Goal: Contribute content: Add original content to the website for others to see

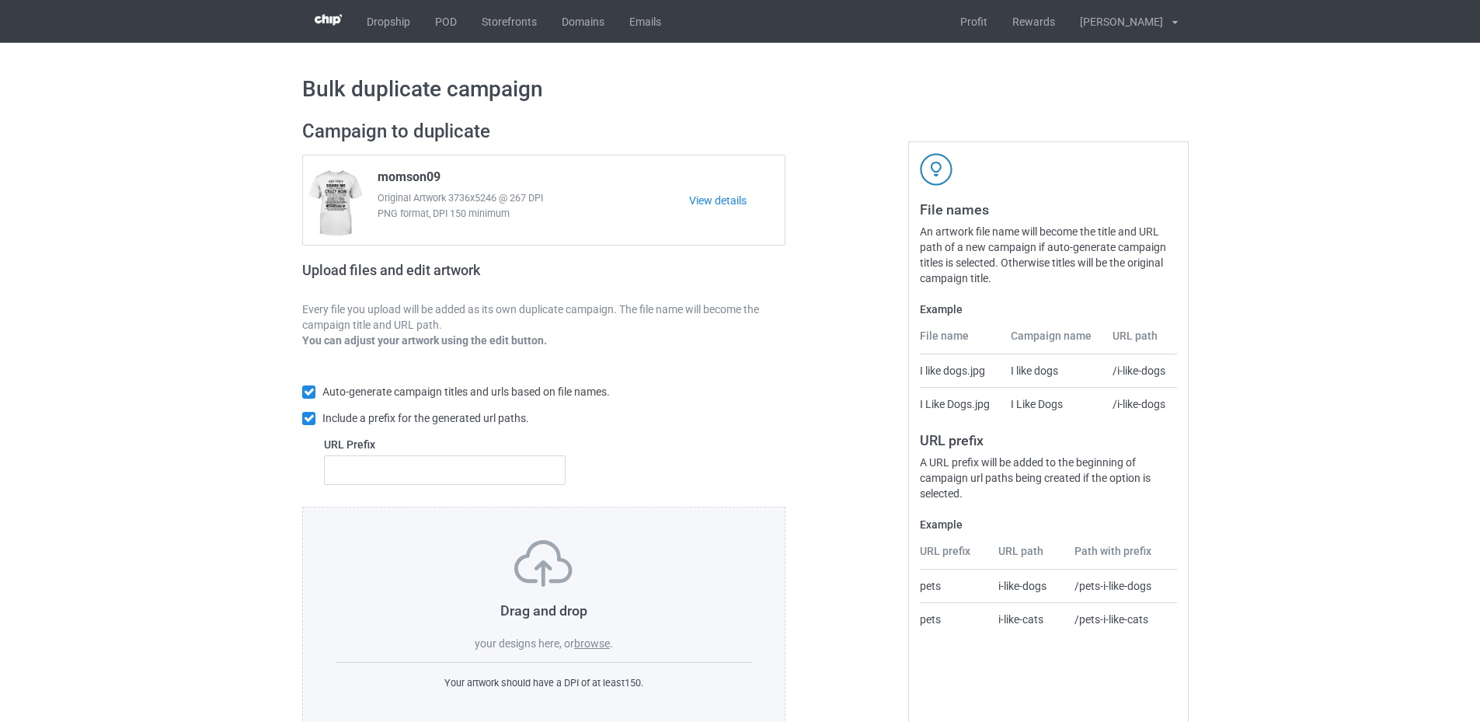
scroll to position [36, 0]
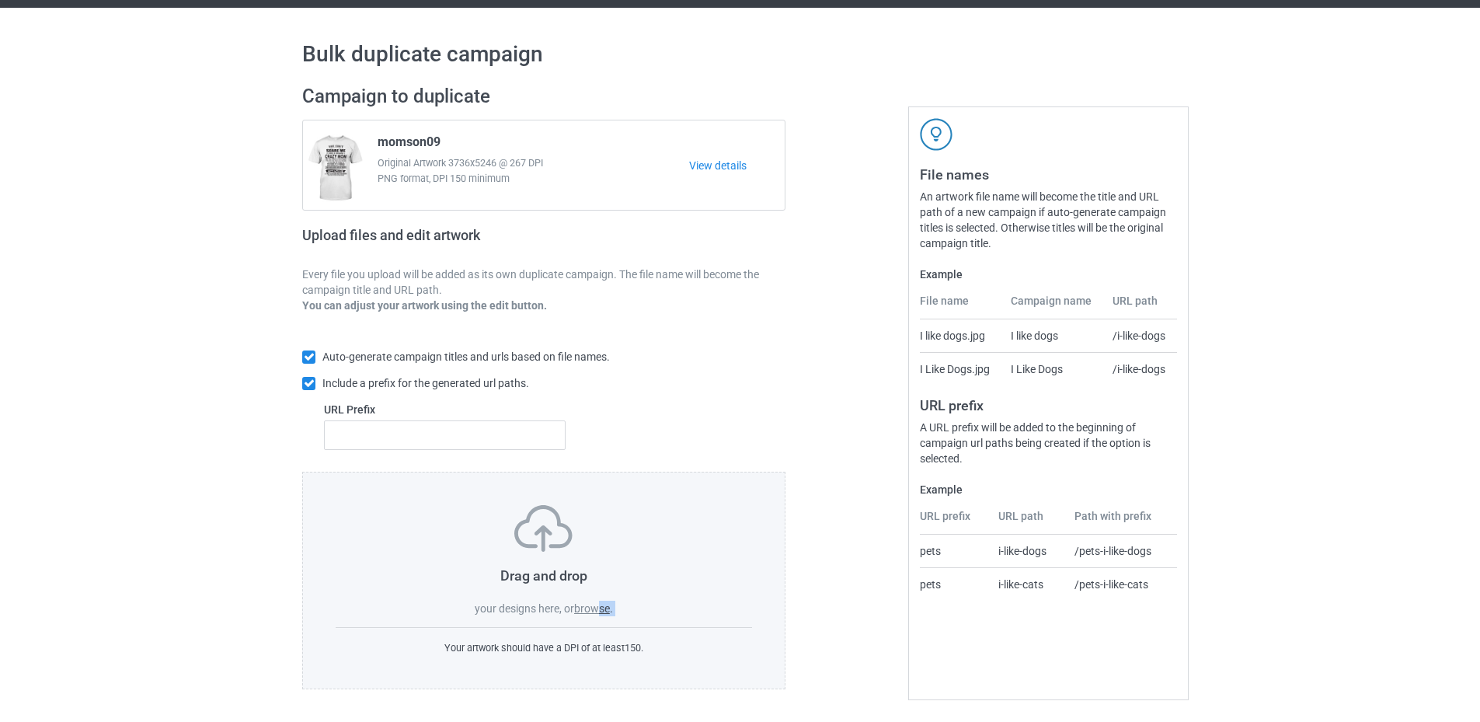
click at [603, 617] on div "Drag and drop your designs here, or browse . Your artwork should have a DPI of …" at bounding box center [543, 579] width 483 height 217
click at [583, 604] on label "browse" at bounding box center [592, 608] width 36 height 12
click at [0, 0] on input "browse" at bounding box center [0, 0] width 0 height 0
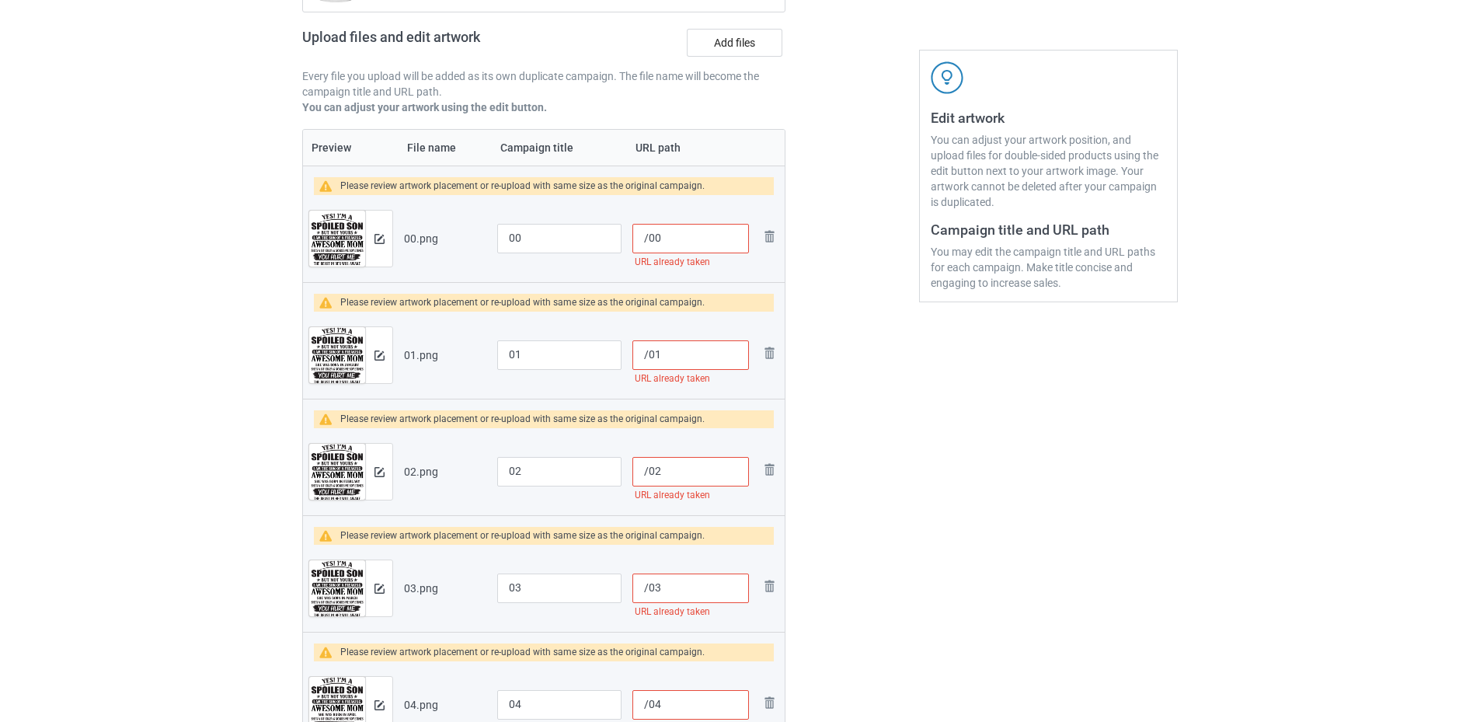
scroll to position [155, 0]
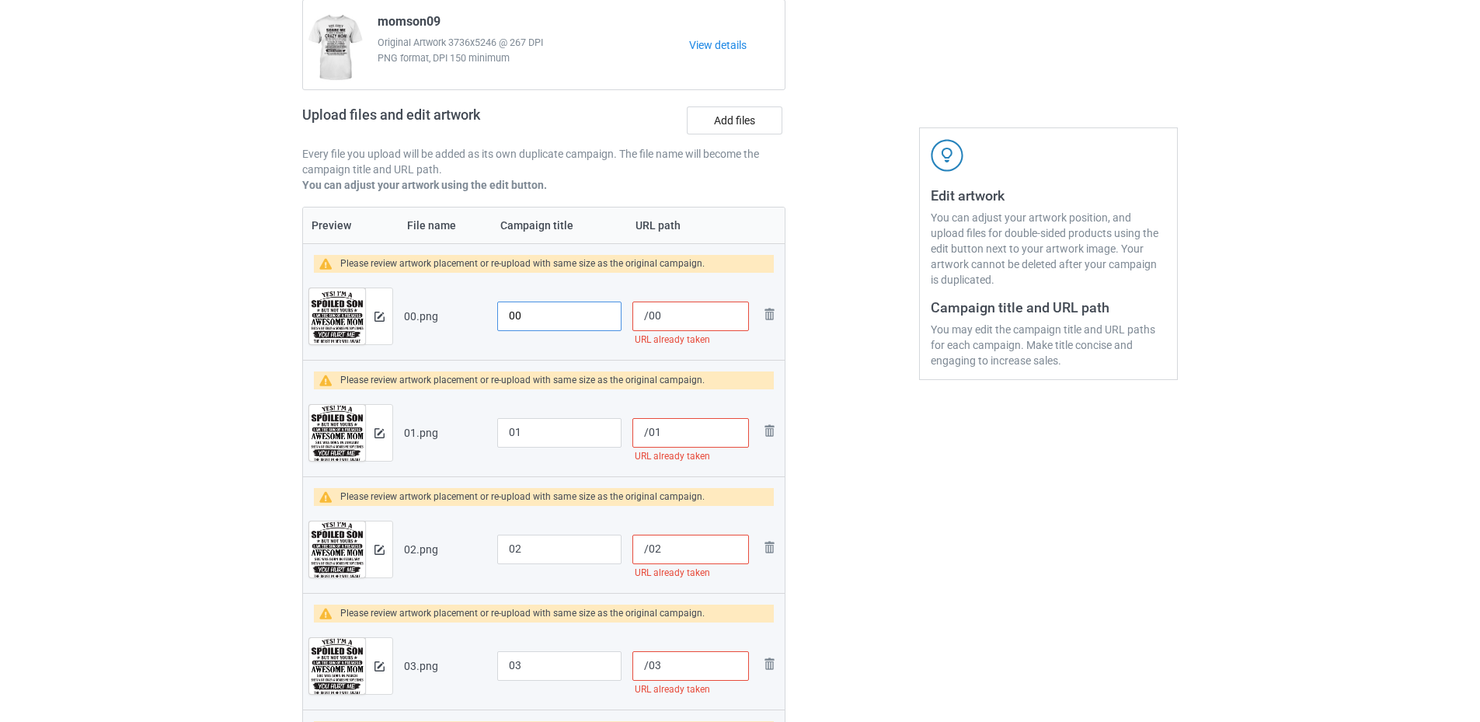
click at [504, 316] on input "00" at bounding box center [559, 316] width 124 height 30
drag, startPoint x: 546, startPoint y: 316, endPoint x: 490, endPoint y: 324, distance: 56.5
click at [490, 324] on tr "Preview and edit artwork 00.png SKU6-8-00 /00 URL already taken Remove file" at bounding box center [544, 316] width 482 height 87
type input "SKU6-8-00"
click at [512, 421] on input "01" at bounding box center [559, 433] width 124 height 30
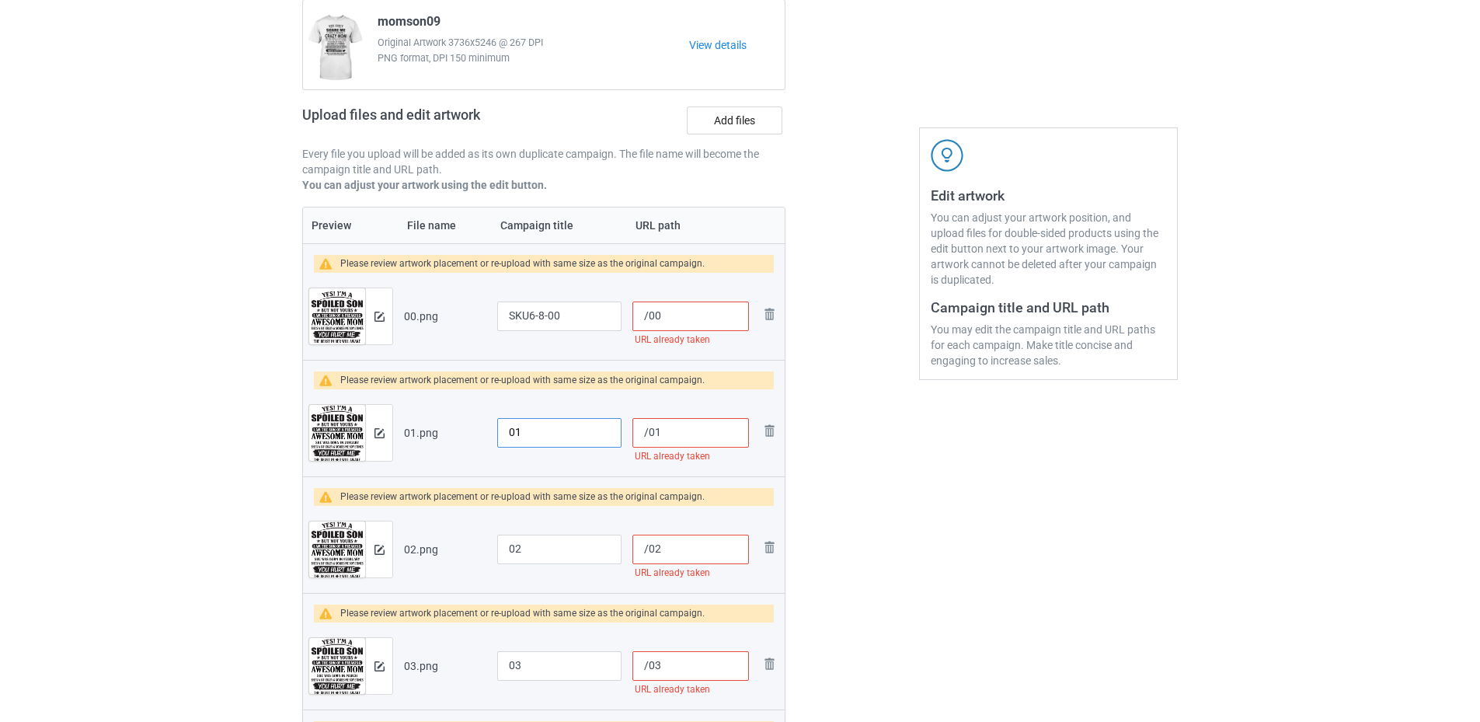
click at [509, 430] on input "01" at bounding box center [559, 433] width 124 height 30
paste input "SKU6-8-"
type input "SKU6-8-01"
drag, startPoint x: 497, startPoint y: 551, endPoint x: 506, endPoint y: 586, distance: 36.2
click at [499, 551] on input "02" at bounding box center [559, 549] width 124 height 30
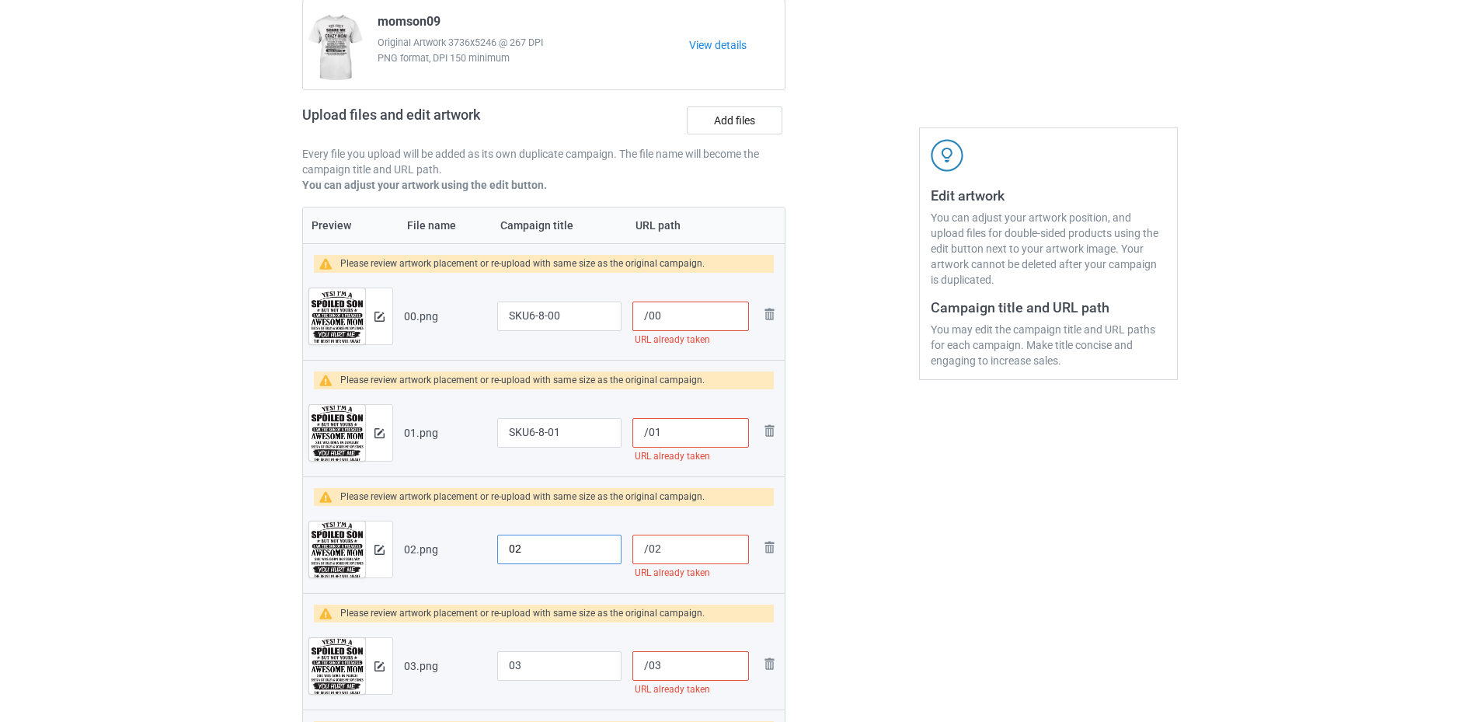
paste input "SKU6-8-"
type input "SKU6-8-02"
click at [504, 657] on input "03" at bounding box center [559, 666] width 124 height 30
paste input "SKU6-8-"
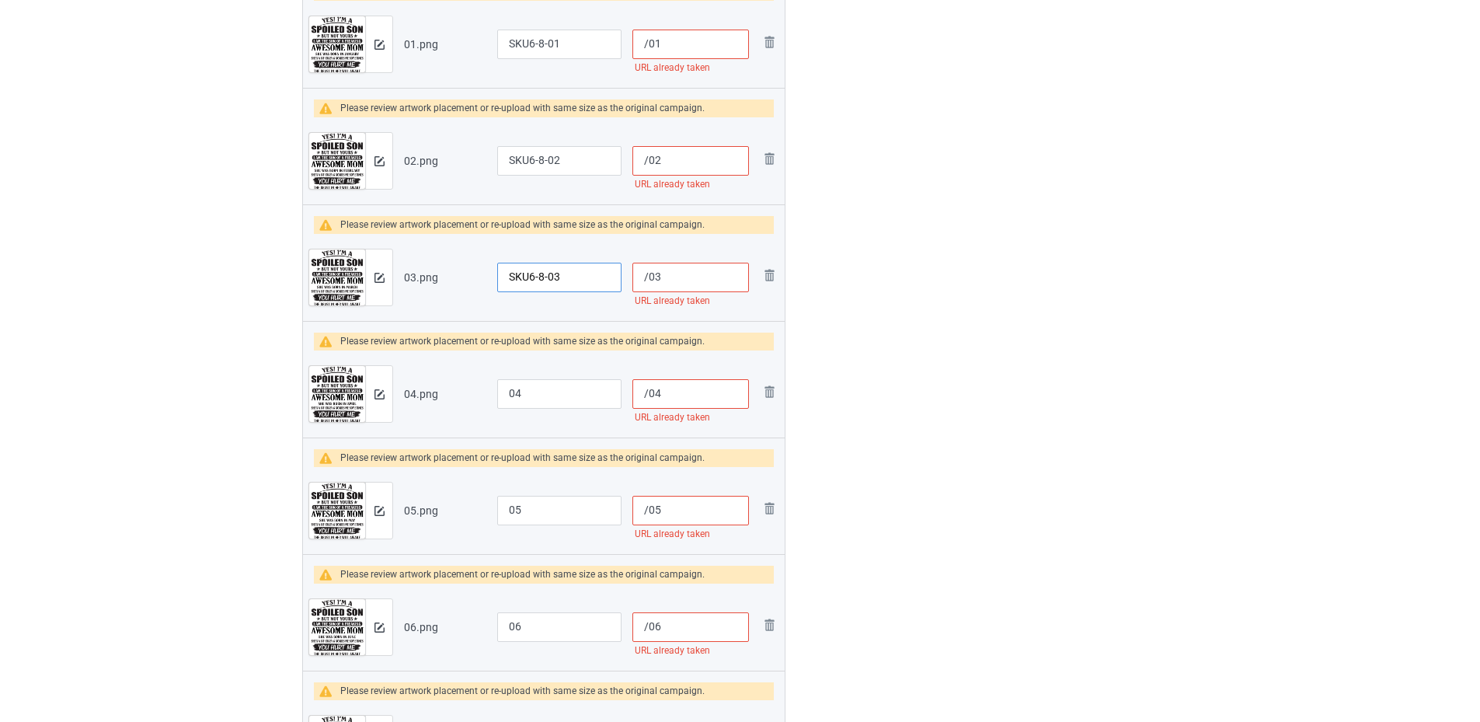
scroll to position [621, 0]
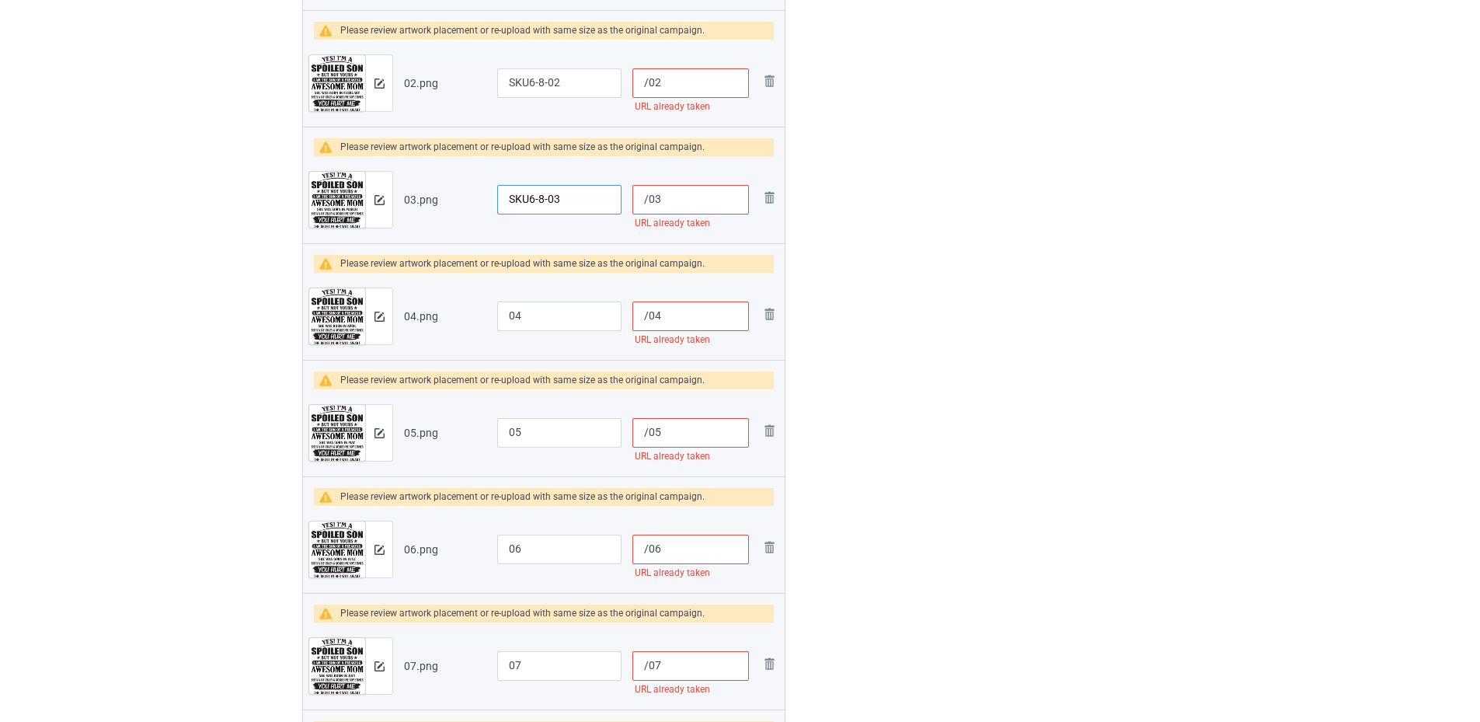
type input "SKU6-8-03"
click at [507, 311] on input "04" at bounding box center [559, 316] width 124 height 30
paste input "SKU6-8-"
type input "SKU6-8-04"
click at [503, 418] on input "05" at bounding box center [559, 433] width 124 height 30
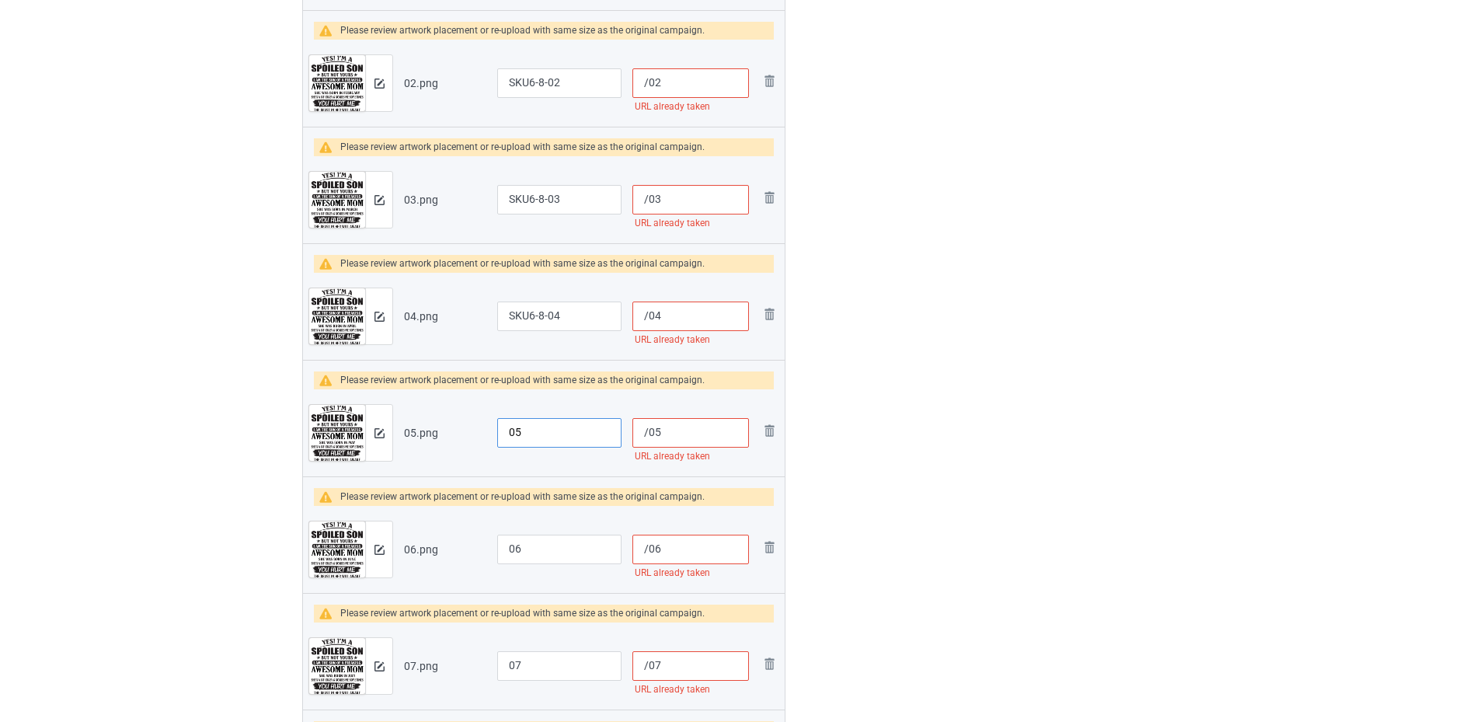
paste input "SKU6-8-"
type input "SKU6-8-05"
drag, startPoint x: 503, startPoint y: 548, endPoint x: 506, endPoint y: 558, distance: 11.1
click at [503, 548] on input "06" at bounding box center [559, 549] width 124 height 30
paste input "SKU6-8-"
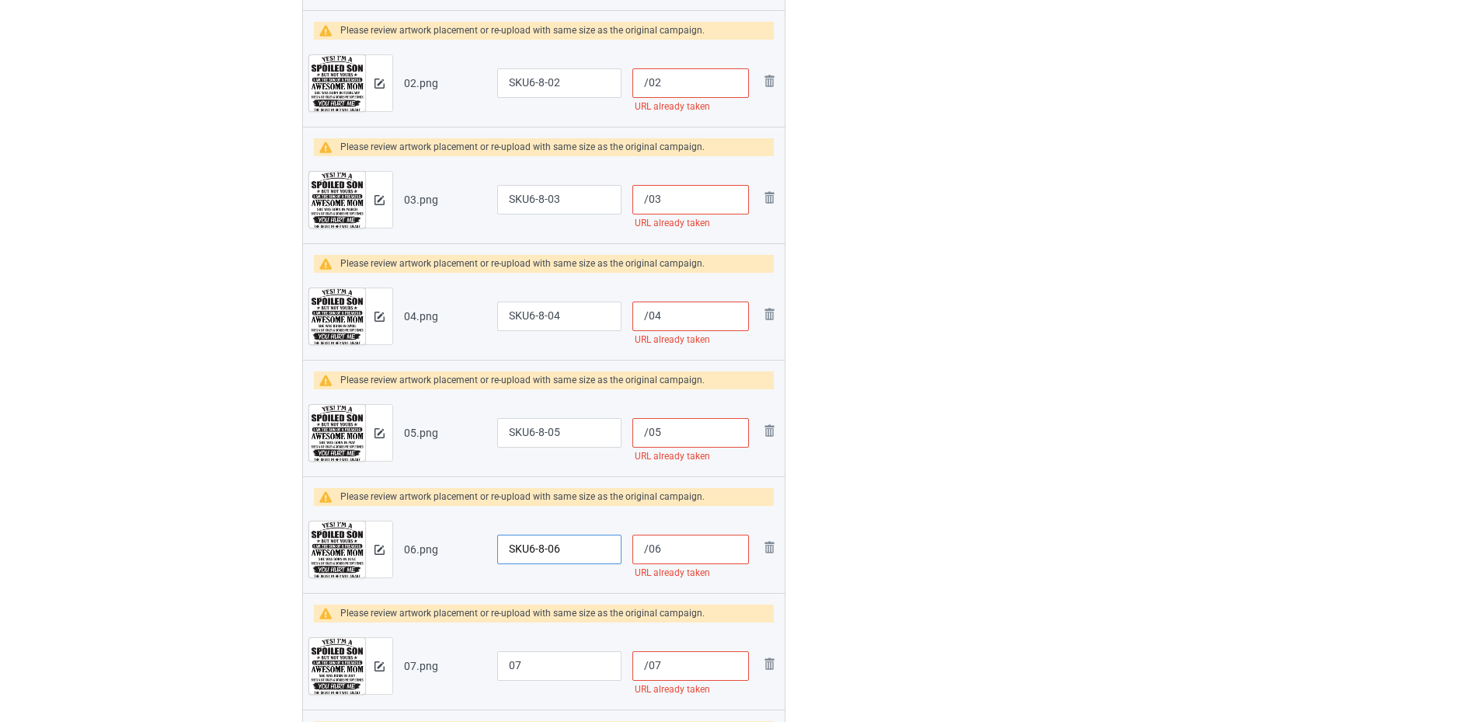
type input "SKU6-8-06"
click at [500, 659] on input "07" at bounding box center [559, 666] width 124 height 30
paste input "SKU6-8-"
type input "SKU6-8-07"
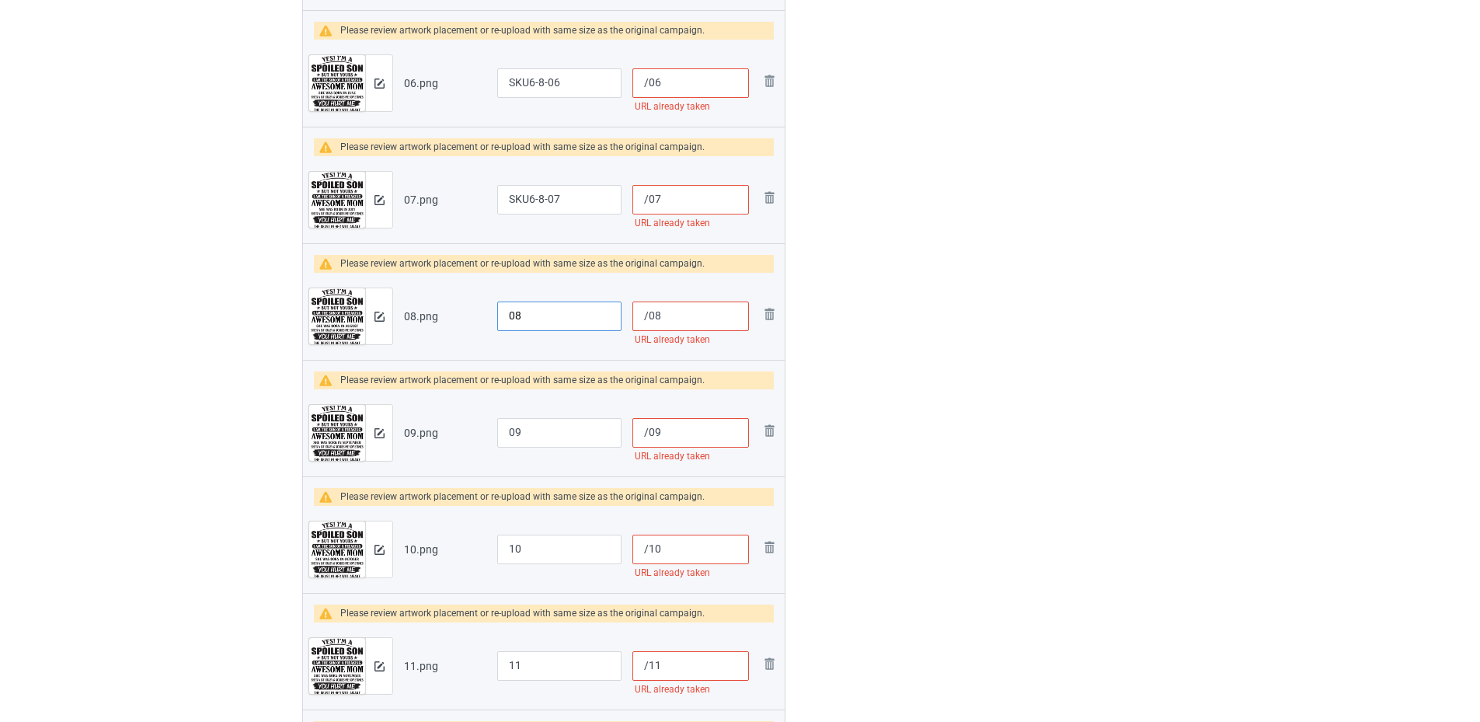
click at [509, 315] on input "08" at bounding box center [559, 316] width 124 height 30
paste input "SKU6-8-"
type input "SKU6-8-08"
drag, startPoint x: 505, startPoint y: 426, endPoint x: 505, endPoint y: 497, distance: 70.7
click at [505, 428] on input "09" at bounding box center [559, 433] width 124 height 30
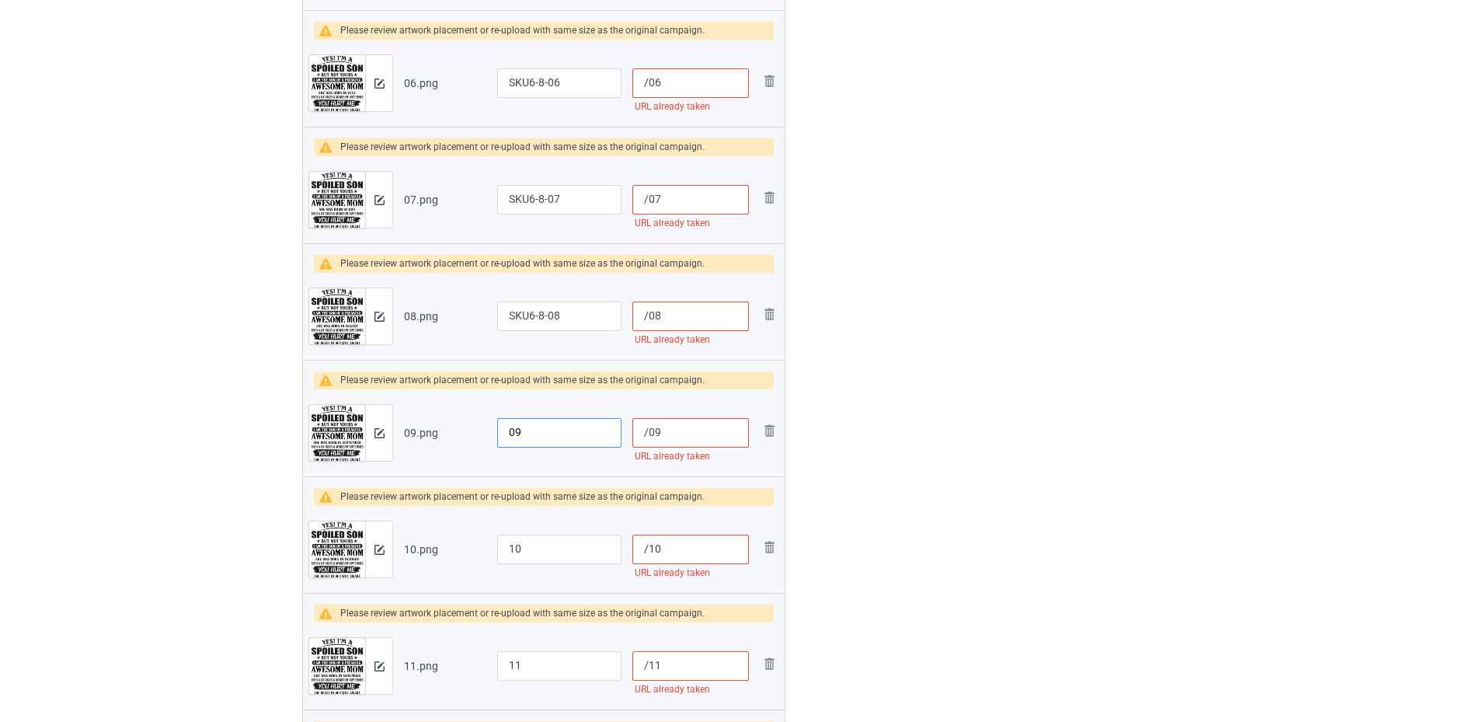
paste input "SKU6-8-"
type input "SKU6-8-09"
click at [500, 544] on input "10" at bounding box center [559, 549] width 124 height 30
paste input "SKU6-8-"
type input "SKU6-8-10"
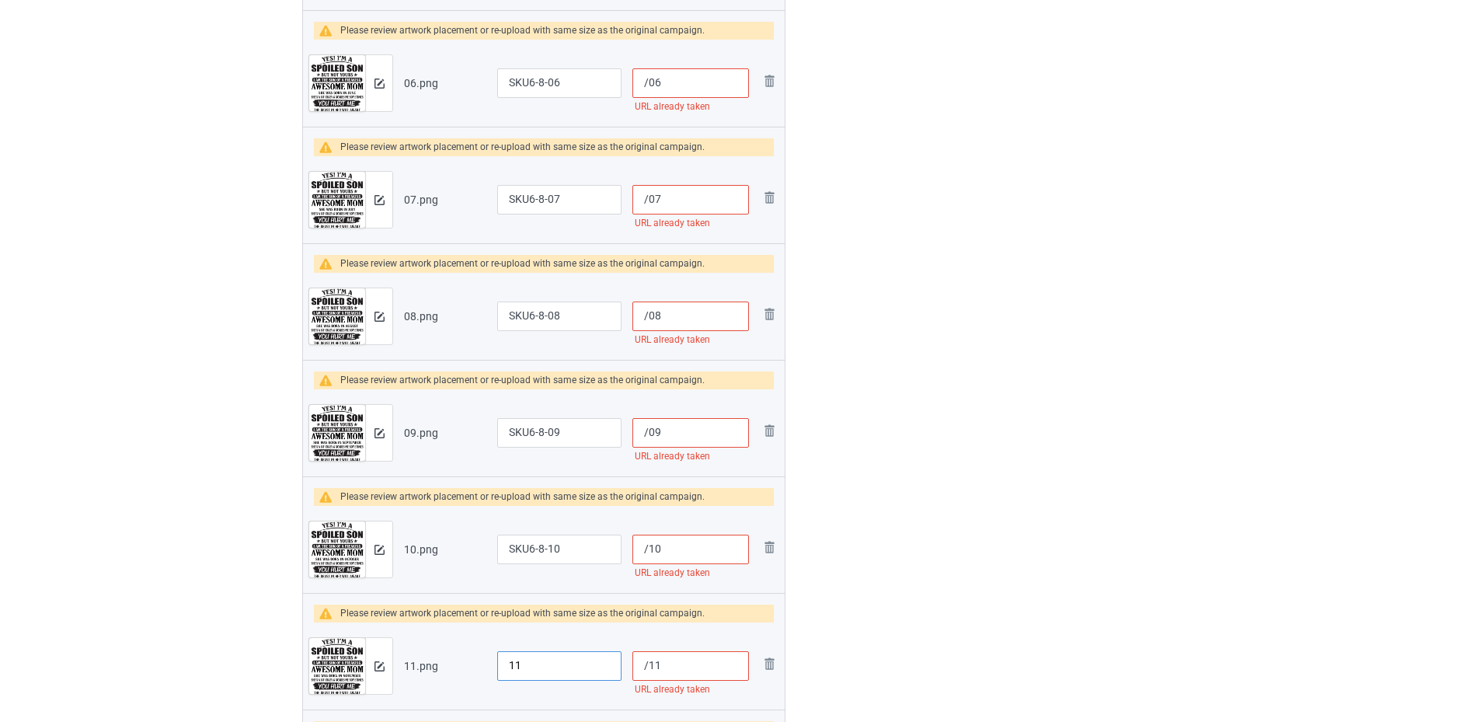
click at [505, 659] on input "11" at bounding box center [559, 666] width 124 height 30
paste input "SKU6-8-"
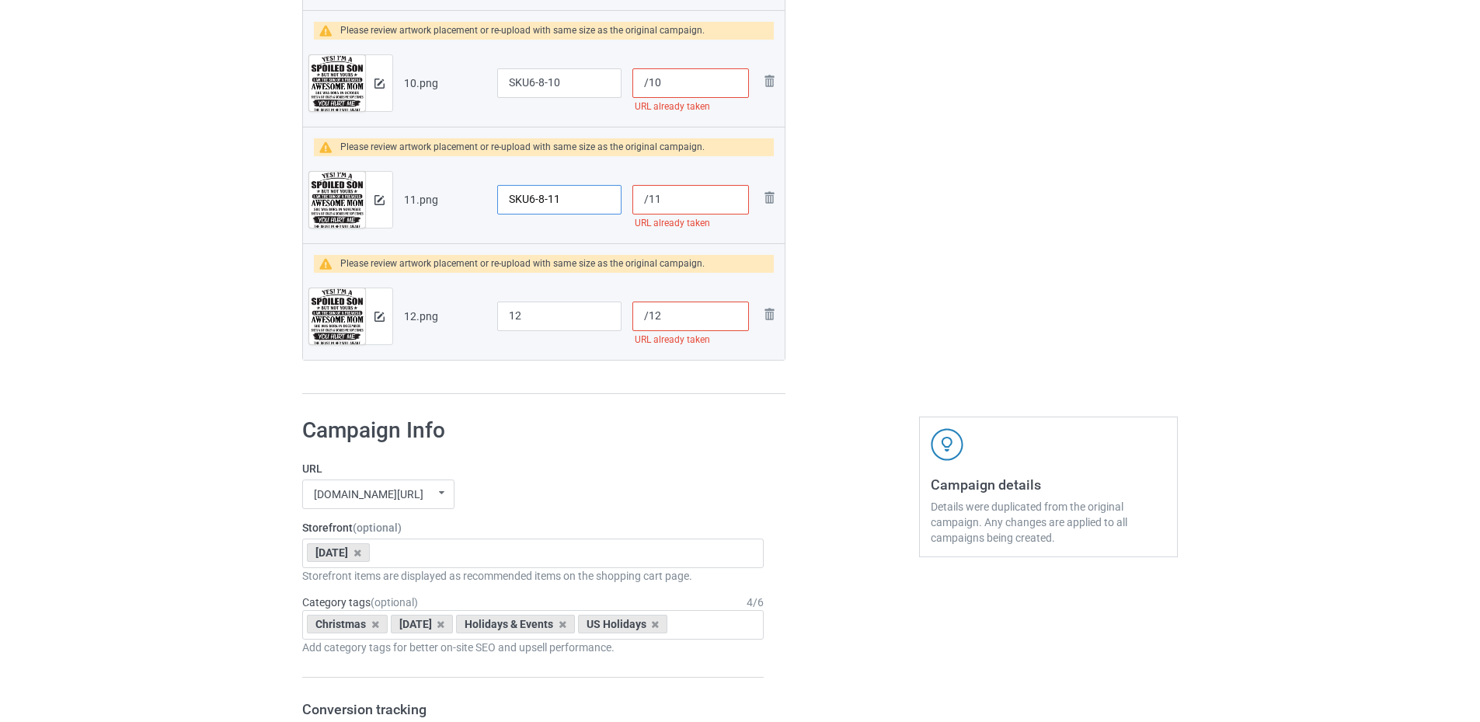
type input "SKU6-8-11"
click at [505, 315] on input "12" at bounding box center [559, 316] width 124 height 30
paste input "SKU6-8-"
type input "SKU6-8-12"
click at [650, 317] on input "/12" at bounding box center [690, 316] width 117 height 30
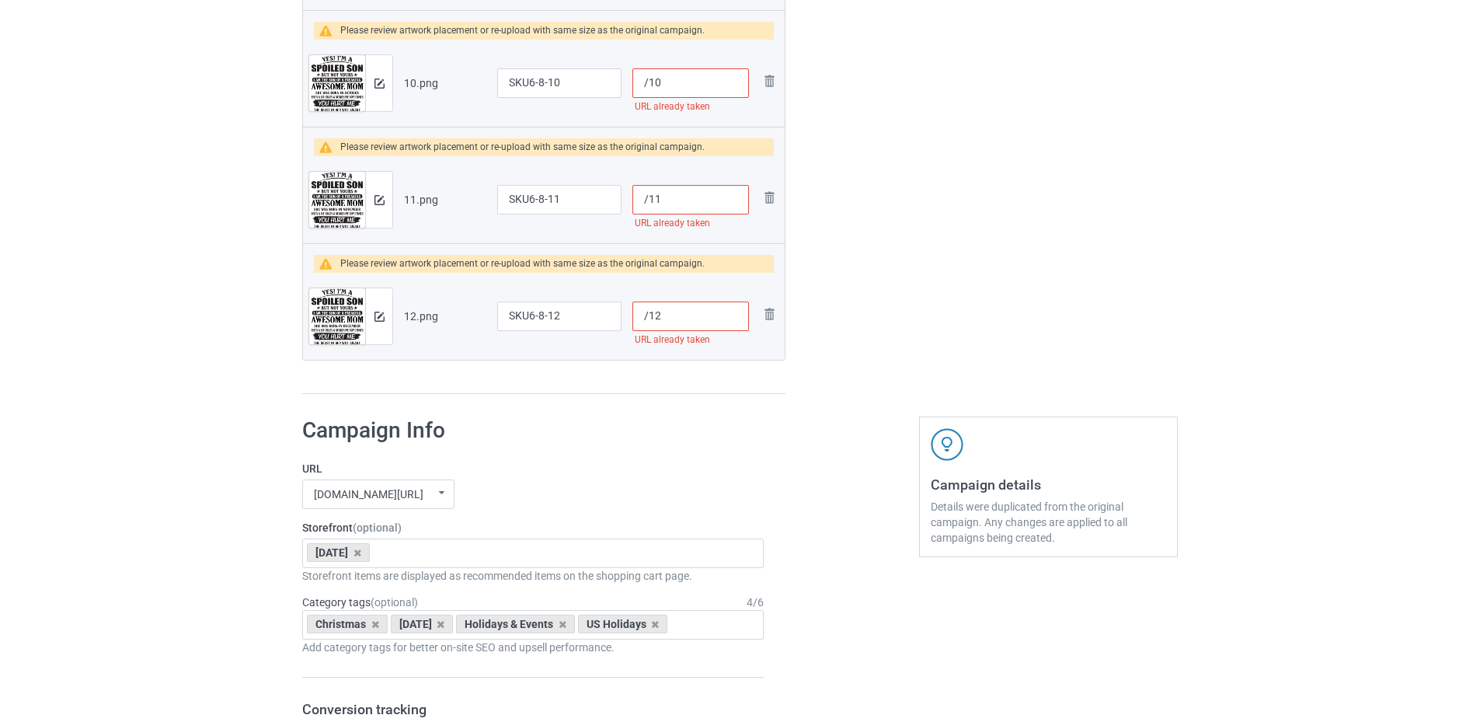
paste input "sku6-8-"
type input "/sku6-8-12"
click at [649, 196] on input "/11" at bounding box center [690, 200] width 117 height 30
paste input "sku6-8-"
type input "/sku6-8-11"
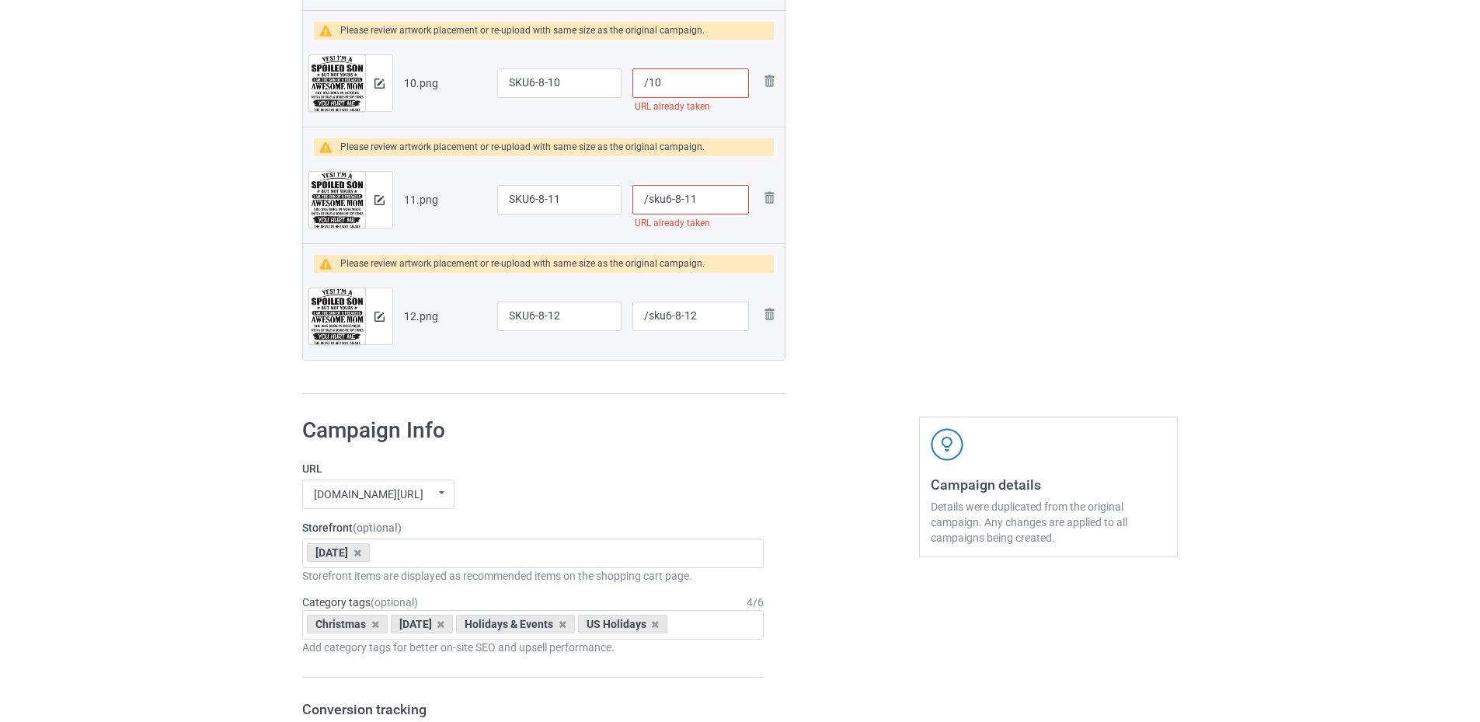
click at [649, 85] on input "/10" at bounding box center [690, 83] width 117 height 30
paste input "sku6-8-"
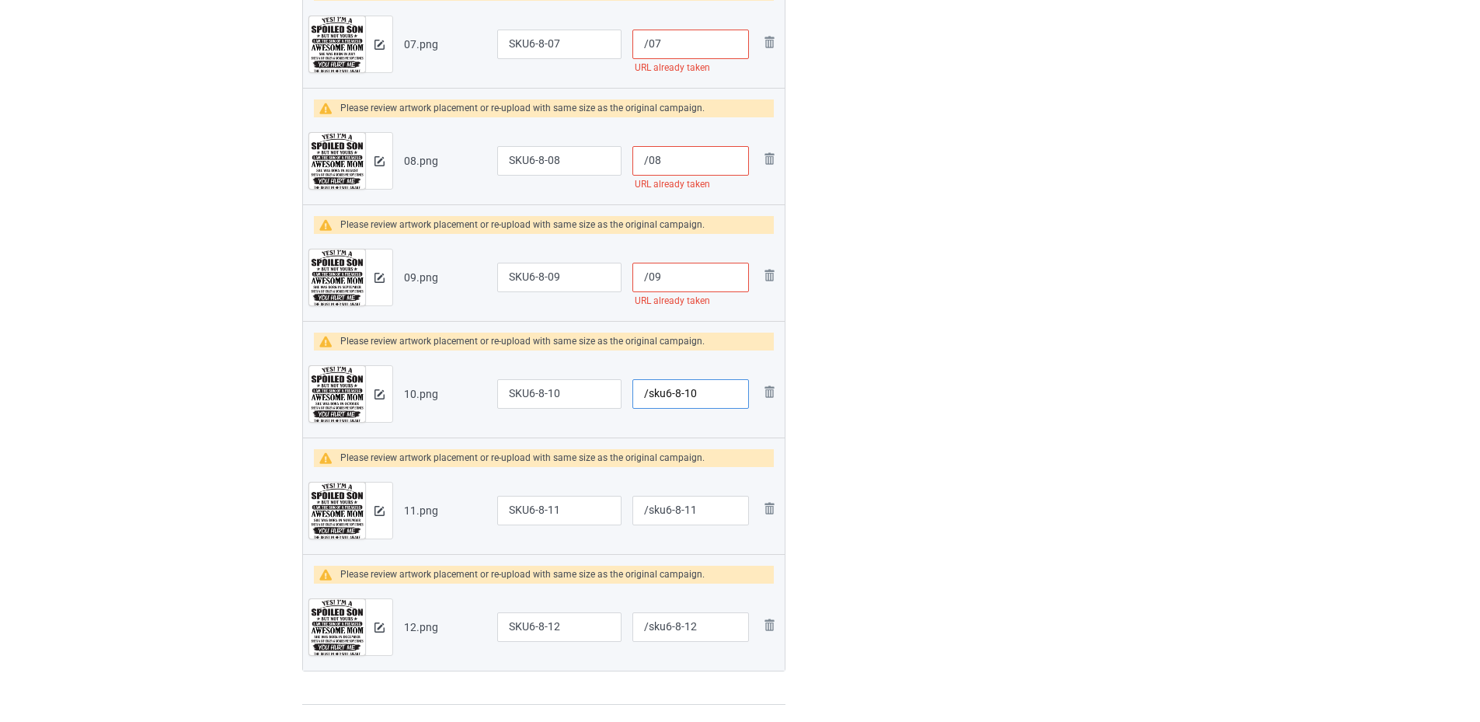
type input "/sku6-8-10"
click at [651, 281] on input "/09" at bounding box center [690, 278] width 117 height 30
click at [649, 273] on input "/09" at bounding box center [690, 278] width 117 height 30
paste input "sku6-8-"
type input "/sku6-8-09"
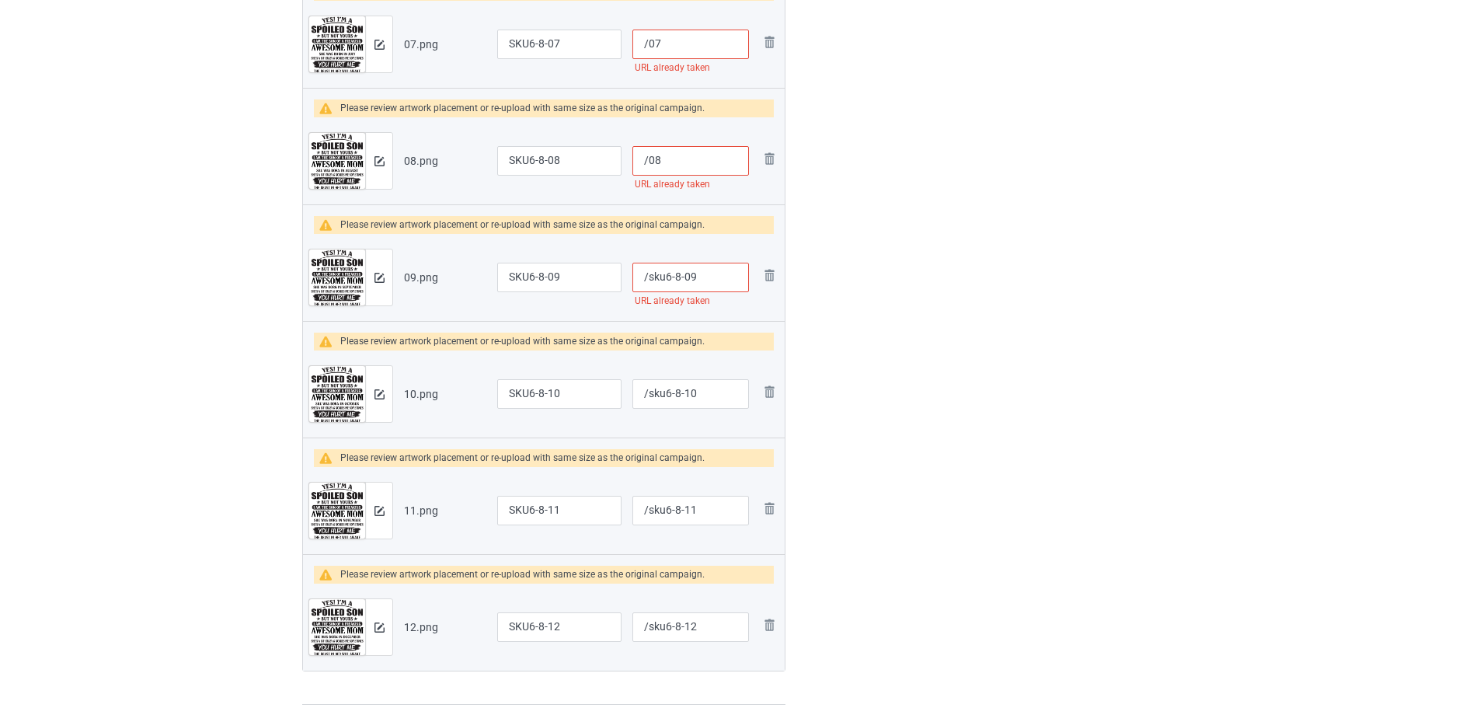
click at [649, 169] on input "/08" at bounding box center [690, 161] width 117 height 30
paste input "sku6-8-"
type input "/sku6-8-08"
click at [649, 46] on input "/07" at bounding box center [690, 45] width 117 height 30
paste input "sku6-8-"
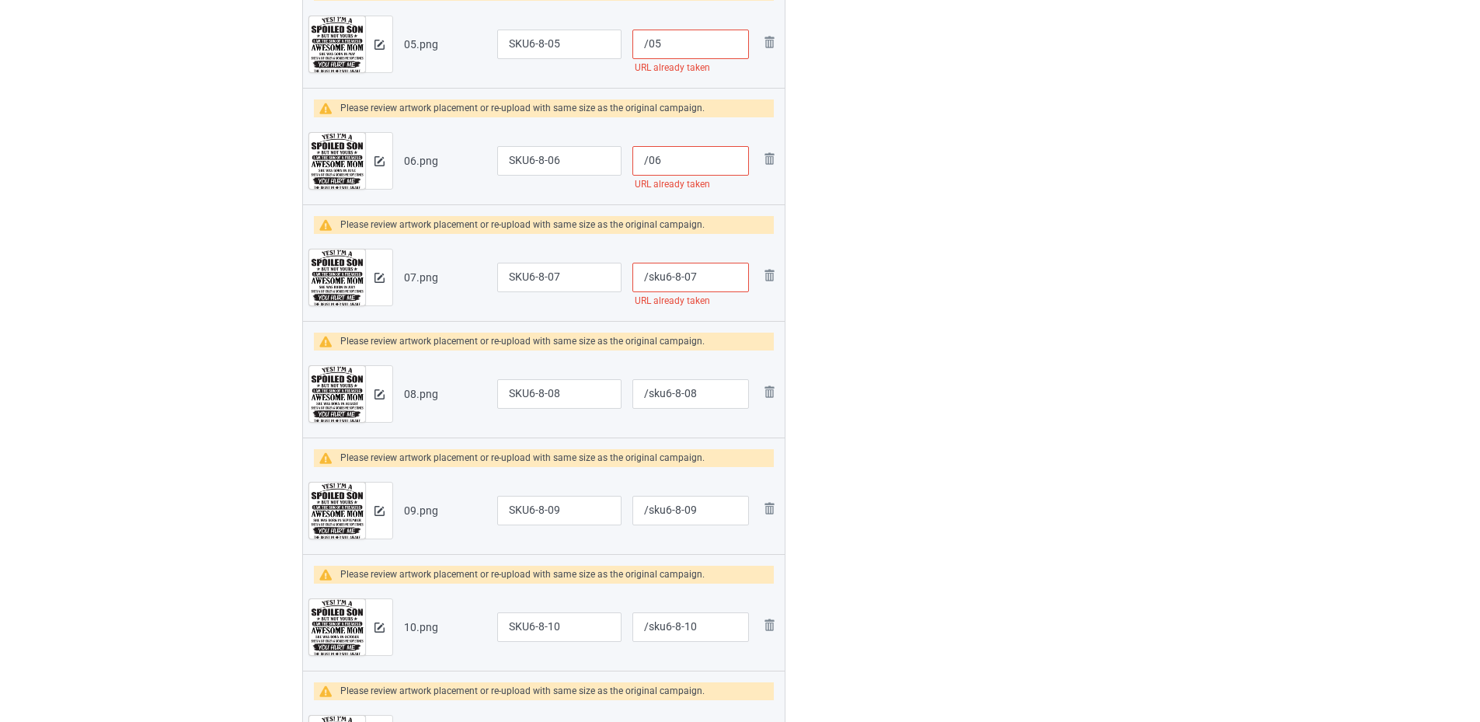
scroll to position [854, 0]
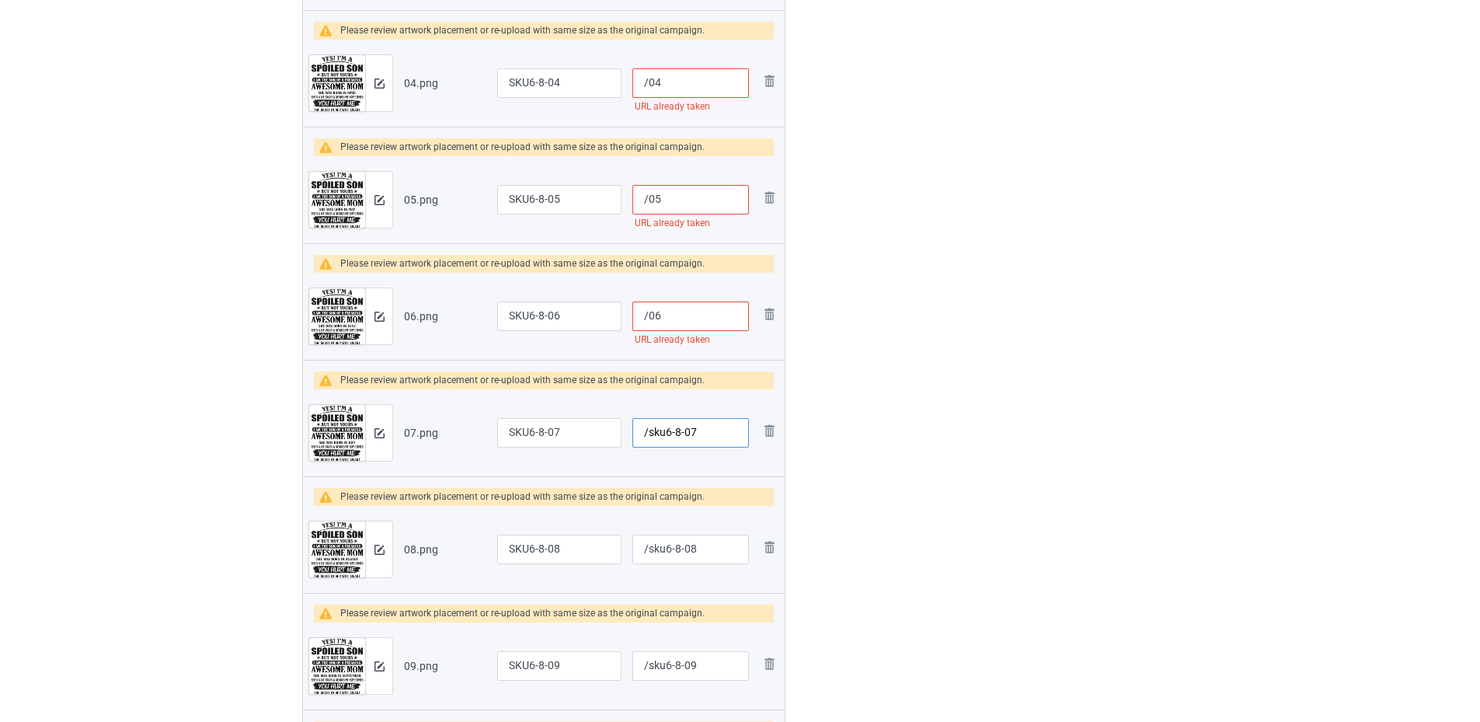
type input "/sku6-8-07"
click at [646, 312] on input "/06" at bounding box center [690, 316] width 117 height 30
paste input "sku6-8-"
type input "/sku6-8-06"
click at [649, 200] on input "/05" at bounding box center [690, 200] width 117 height 30
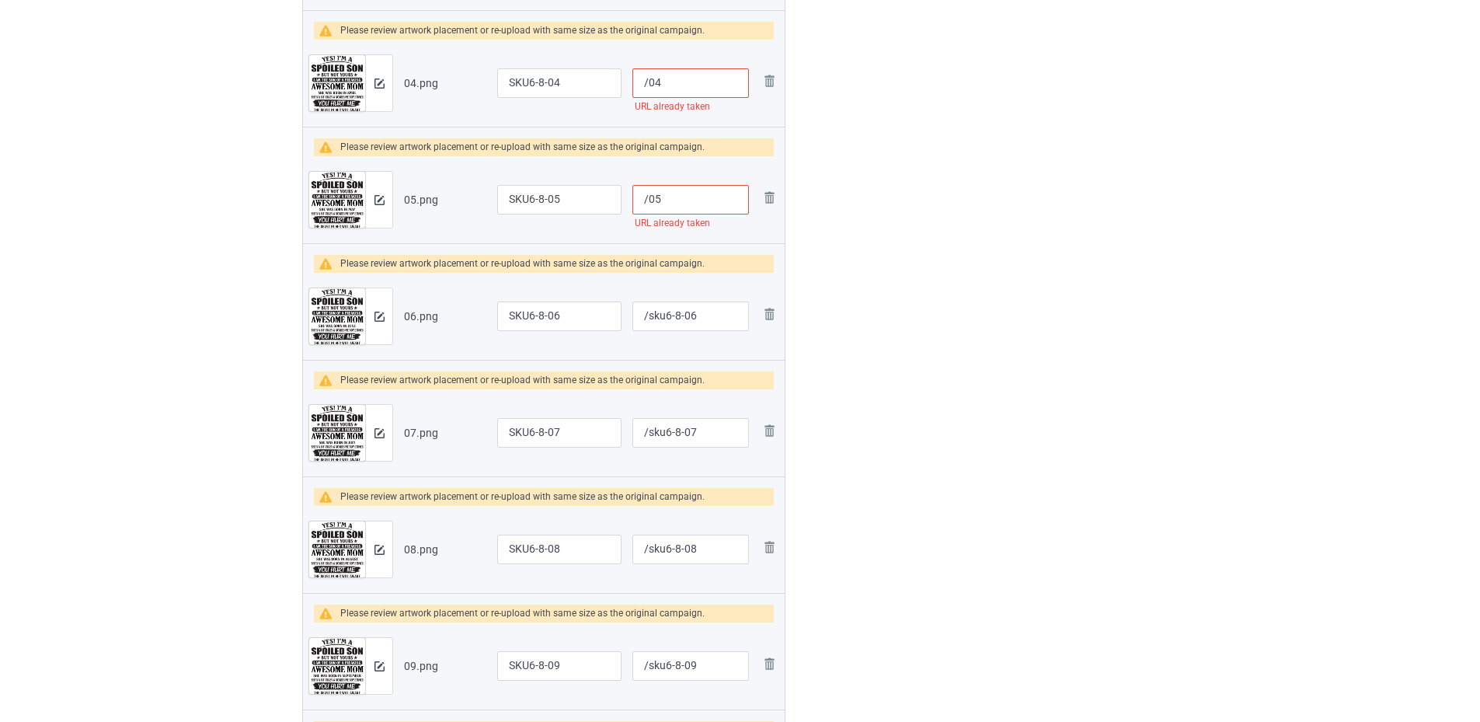
paste input "sku6-8-"
type input "/sku6-8-05"
click at [649, 88] on input "/04" at bounding box center [690, 83] width 117 height 30
paste input "sku6-8-"
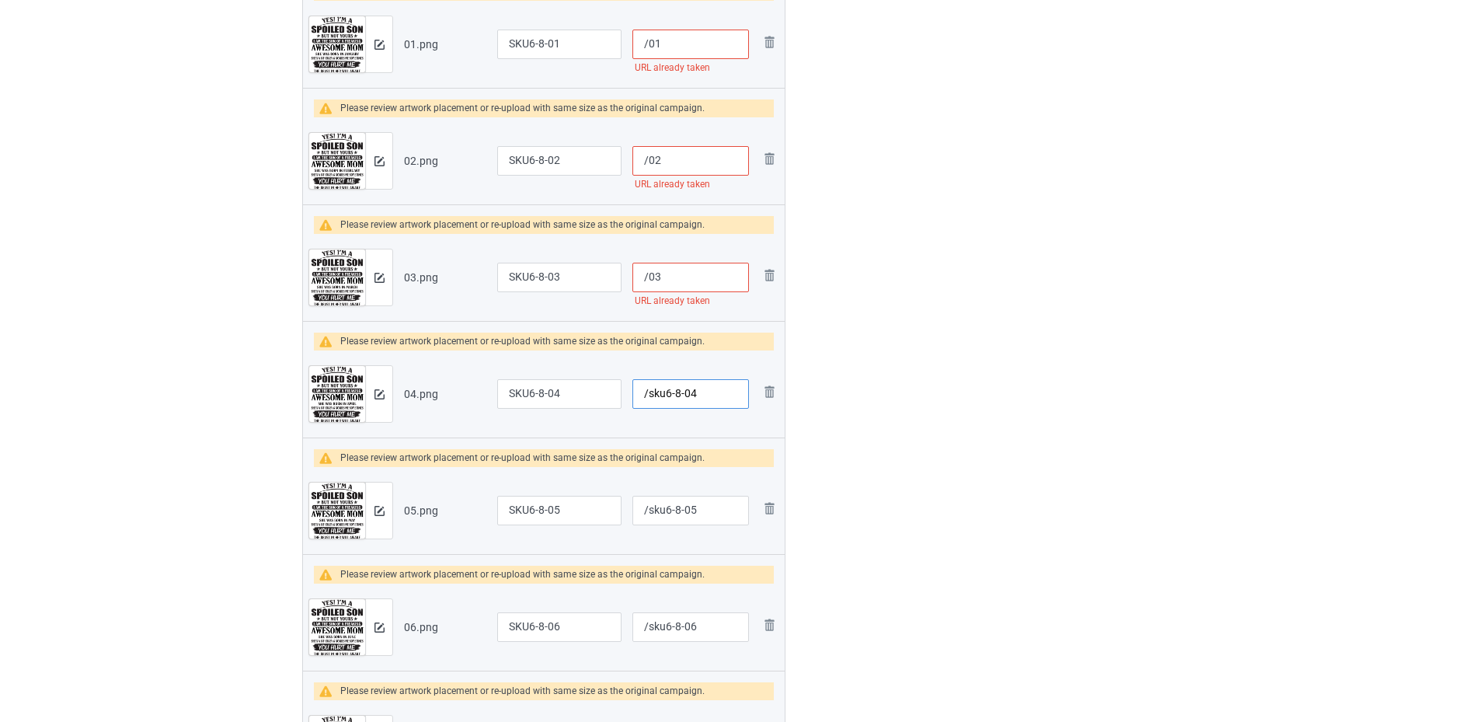
type input "/sku6-8-04"
click at [647, 275] on input "/03" at bounding box center [690, 278] width 117 height 30
paste input "sku6-8-"
type input "/sku6-8-03"
click at [646, 160] on input "/02" at bounding box center [690, 161] width 117 height 30
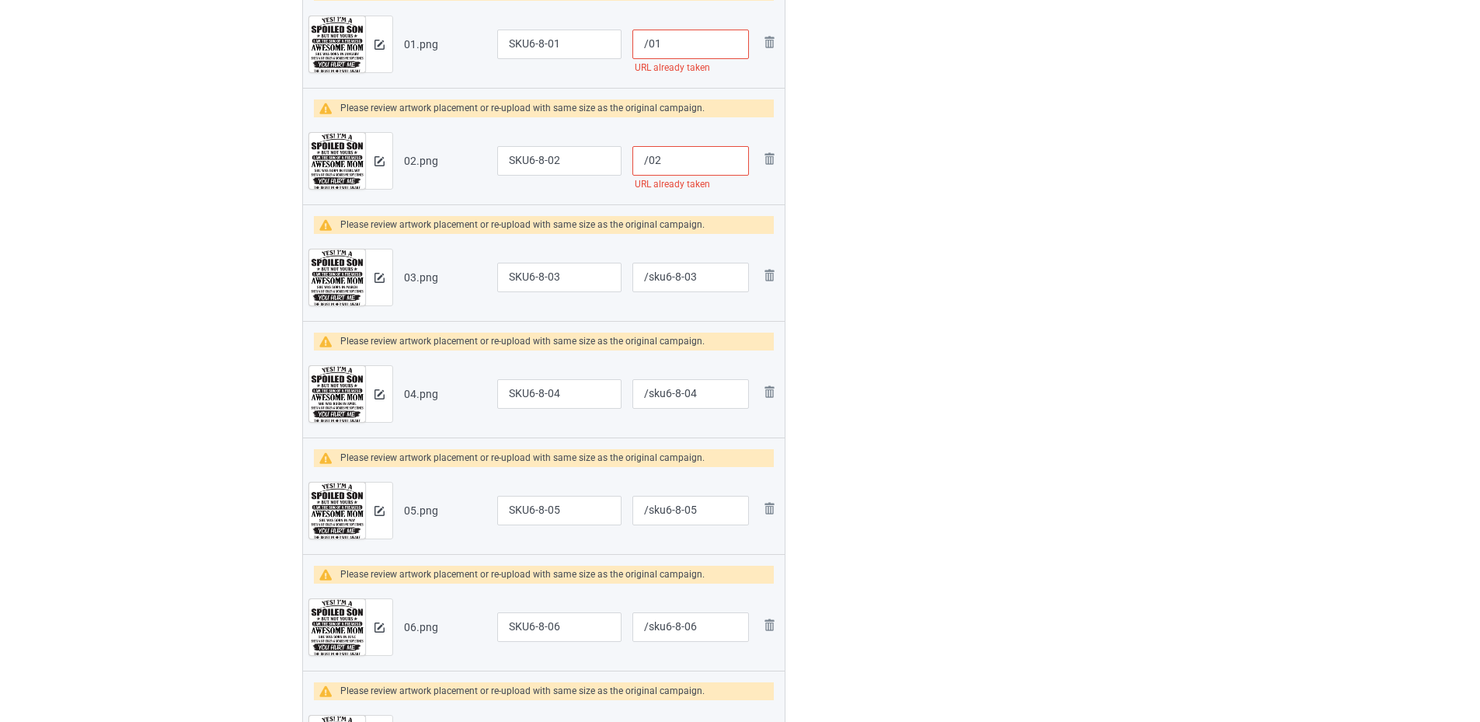
paste input "sku6-8-"
type input "/sku6-8-02"
click at [645, 47] on input "/01" at bounding box center [690, 45] width 117 height 30
paste input "sku6-8-"
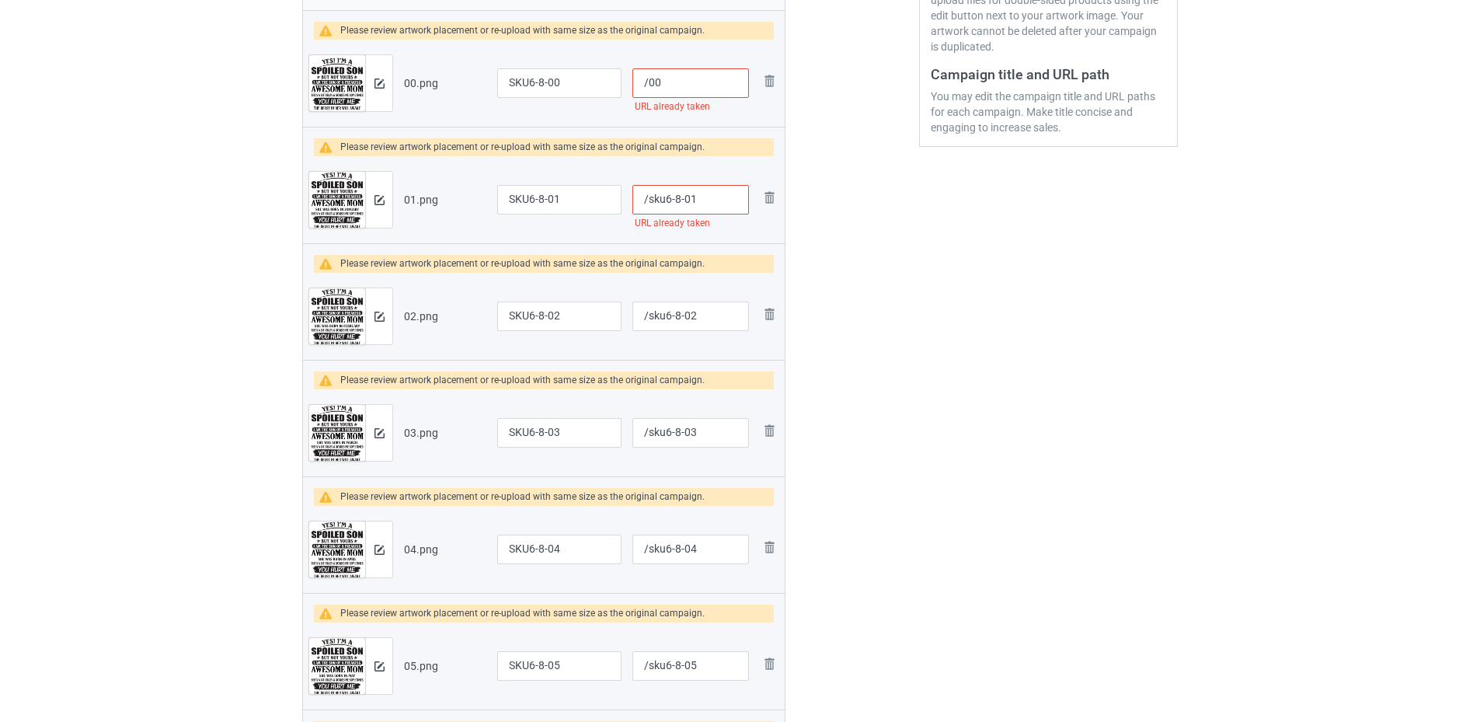
scroll to position [311, 0]
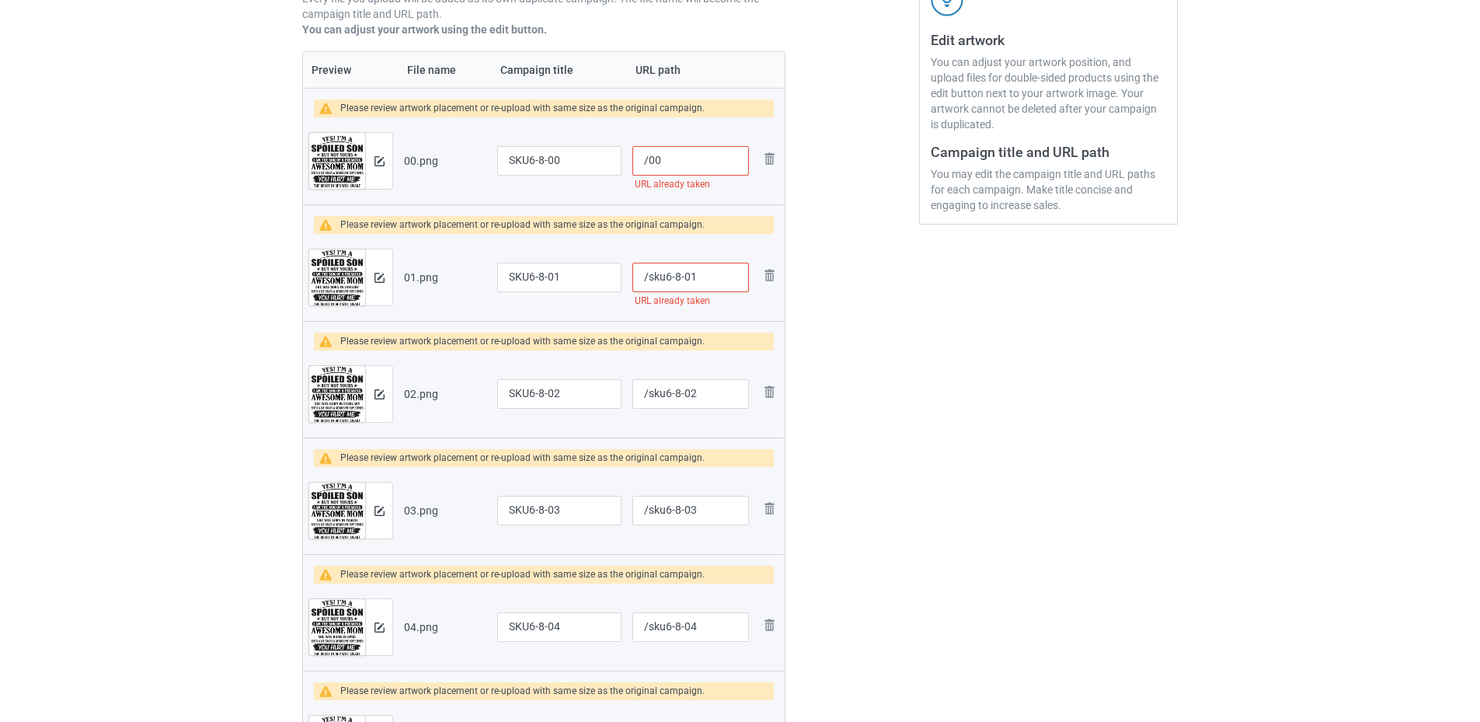
type input "/sku6-8-01"
click at [645, 162] on input "/00" at bounding box center [690, 161] width 117 height 30
paste input "sku6-8-"
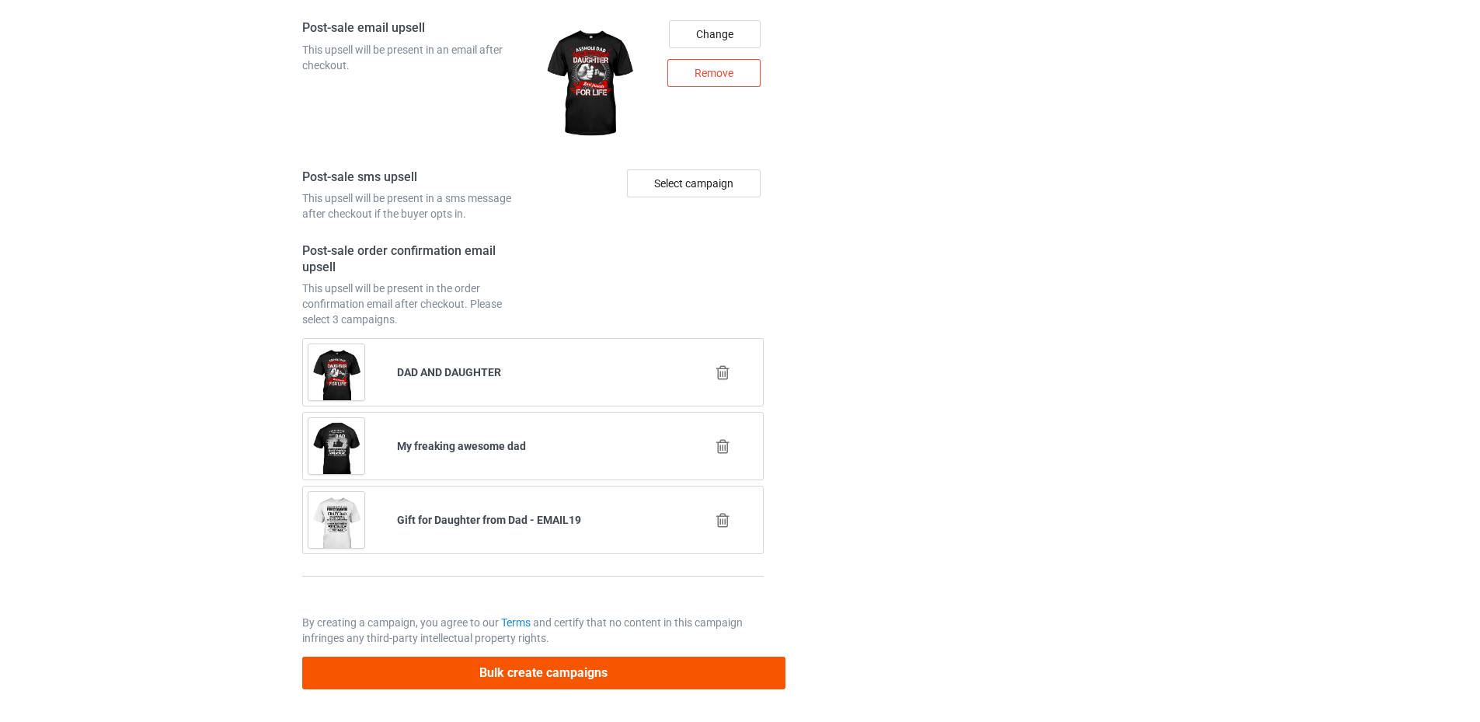
type input "/sku6-8-00"
click at [593, 673] on button "Bulk create campaigns" at bounding box center [543, 672] width 483 height 32
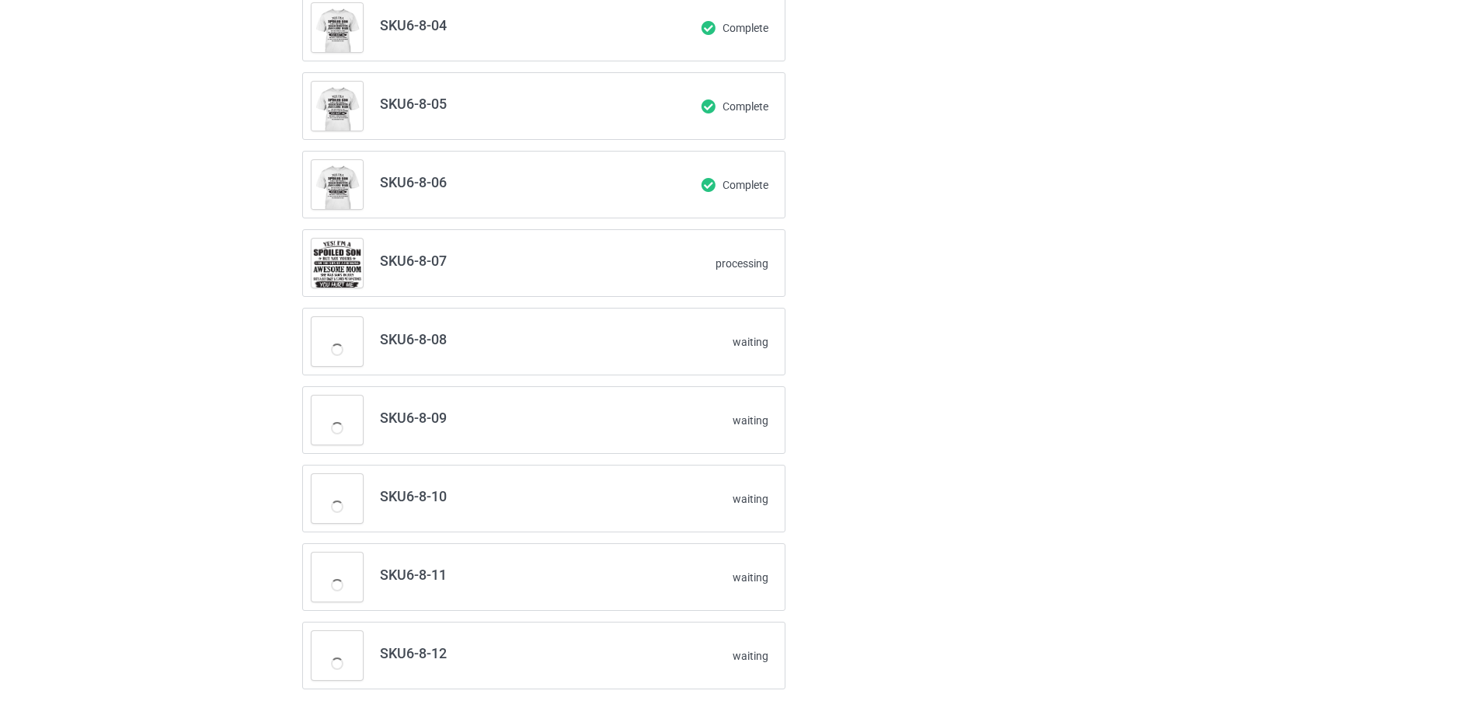
scroll to position [440, 0]
